Goal: Transaction & Acquisition: Purchase product/service

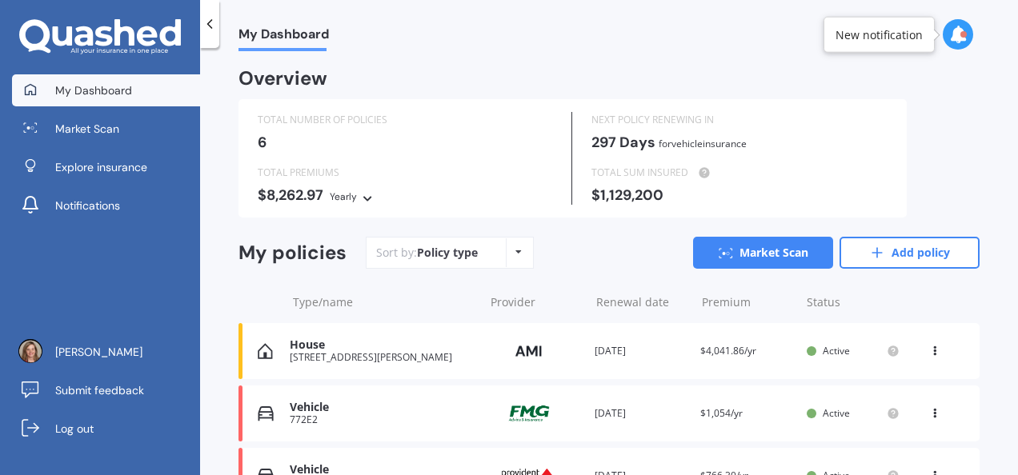
click at [283, 296] on div "Type/name Provider Renewal date Premium You are paying Status" at bounding box center [608, 303] width 741 height 42
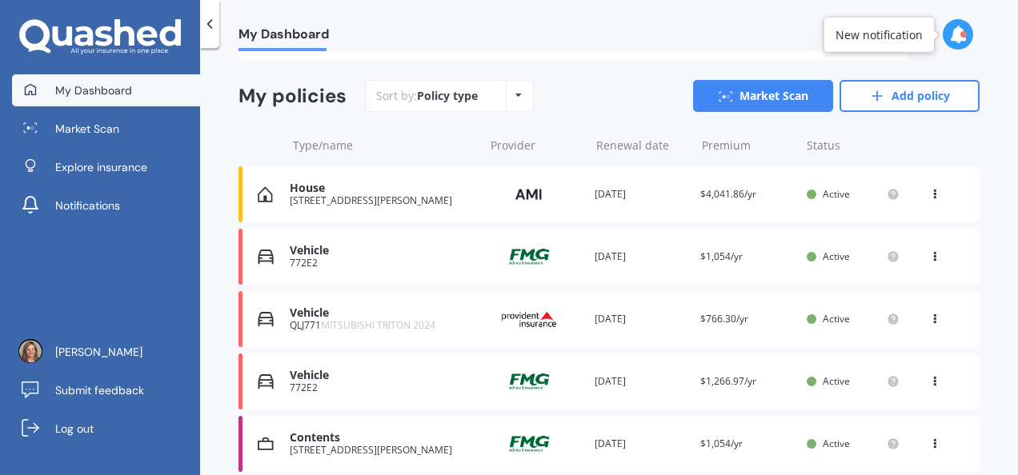
scroll to position [157, 0]
click at [735, 99] on link "Market Scan" at bounding box center [763, 96] width 140 height 32
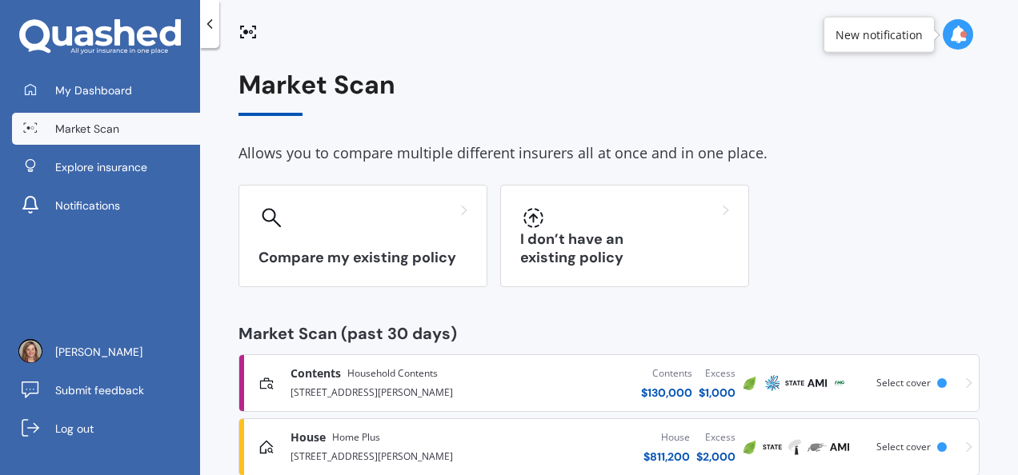
scroll to position [36, 0]
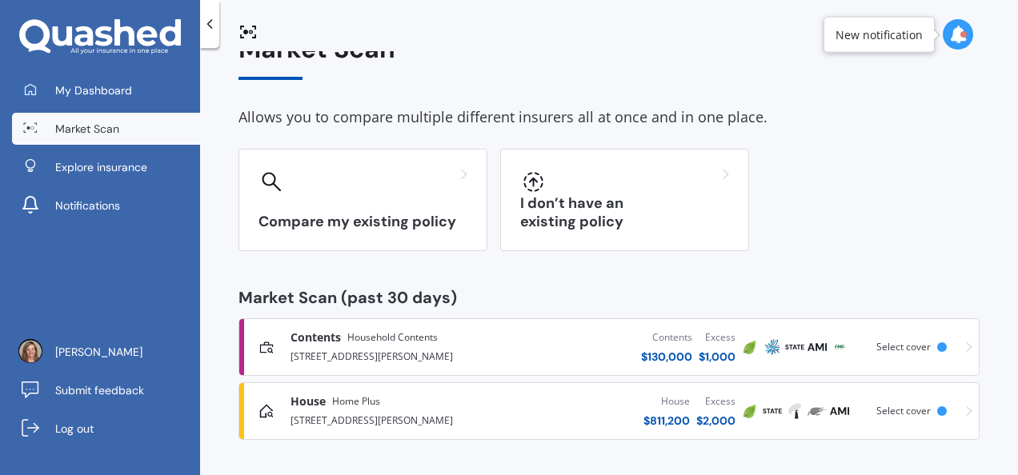
click at [385, 423] on div "[STREET_ADDRESS][PERSON_NAME]" at bounding box center [395, 419] width 208 height 19
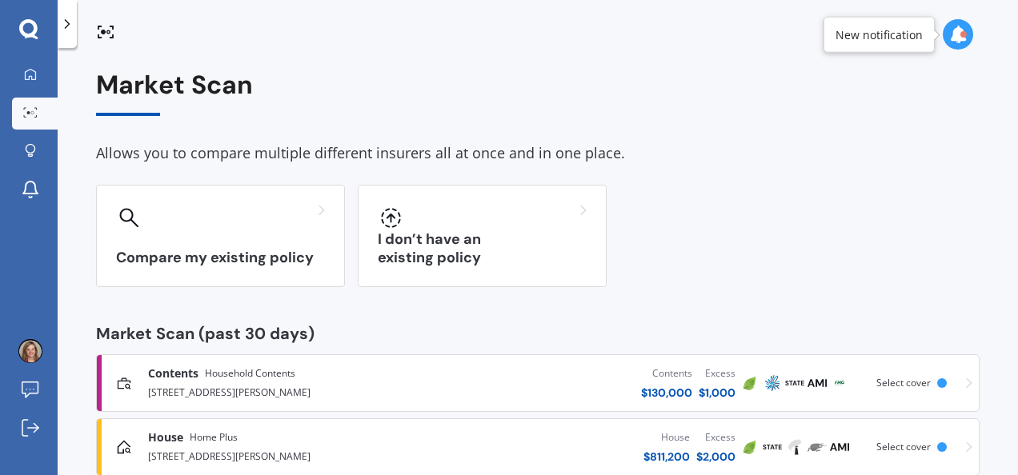
scroll to position [36, 0]
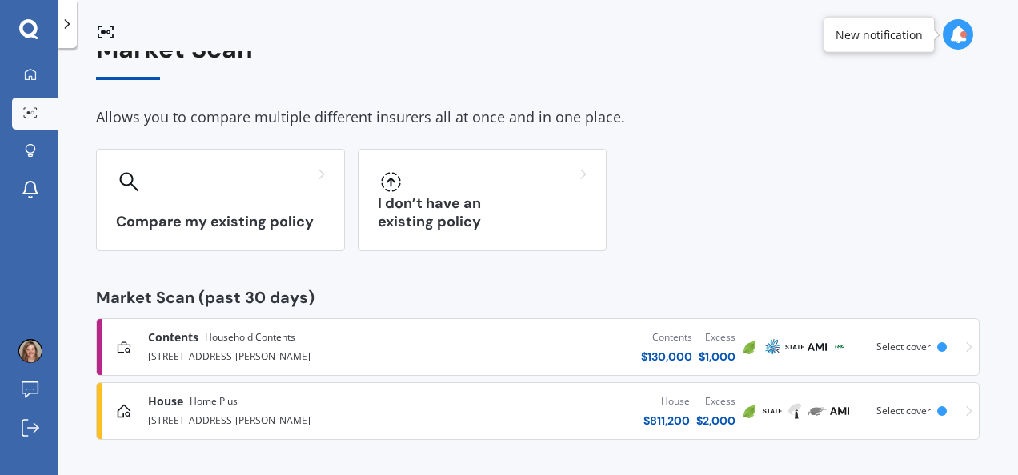
click at [402, 373] on link "Contents Household Contents [STREET_ADDRESS][PERSON_NAME] Contents $ 130,000 Ex…" at bounding box center [538, 348] width 884 height 58
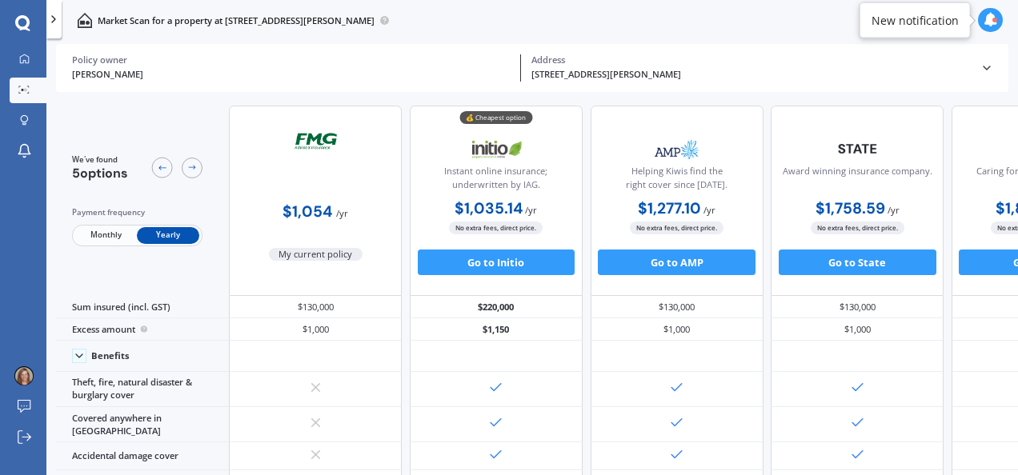
click at [478, 313] on div "$220,000" at bounding box center [496, 307] width 173 height 22
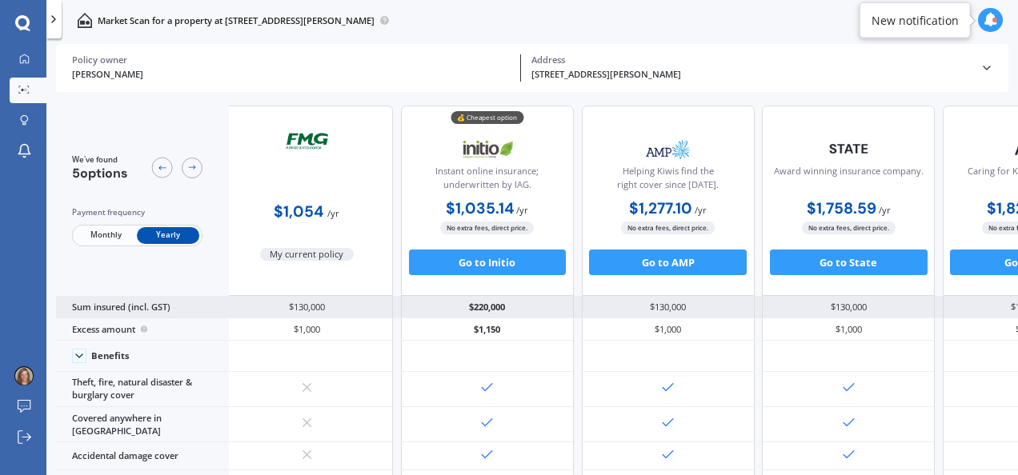
scroll to position [0, 12]
click at [471, 315] on div "$220,000" at bounding box center [486, 307] width 173 height 22
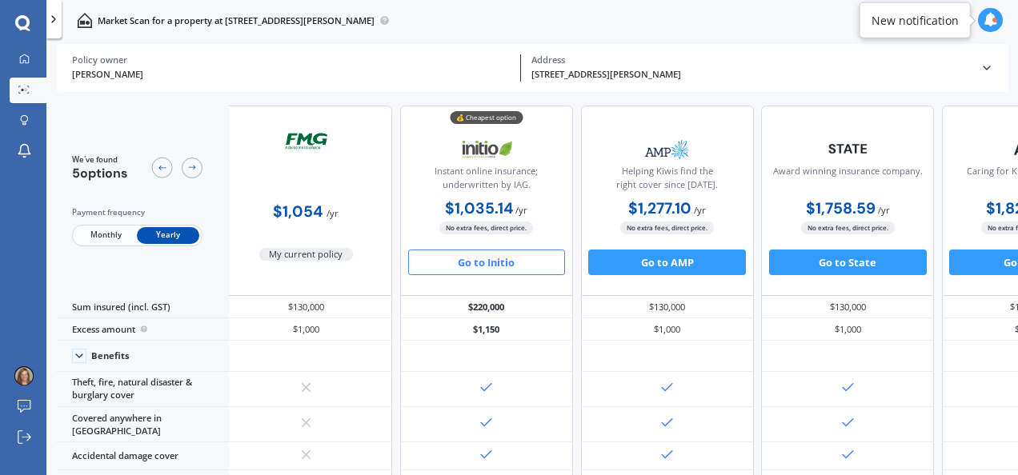
click at [435, 264] on button "Go to Initio" at bounding box center [487, 263] width 158 height 26
